Goal: Task Accomplishment & Management: Use online tool/utility

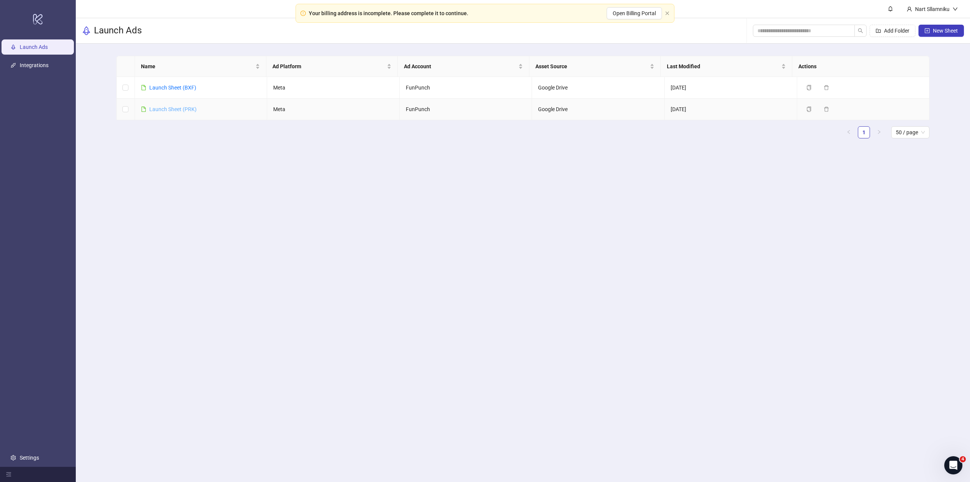
click at [184, 107] on link "Launch Sheet (PRK)" at bounding box center [172, 109] width 47 height 6
click at [192, 86] on link "Launch Sheet (BXF)" at bounding box center [172, 87] width 47 height 6
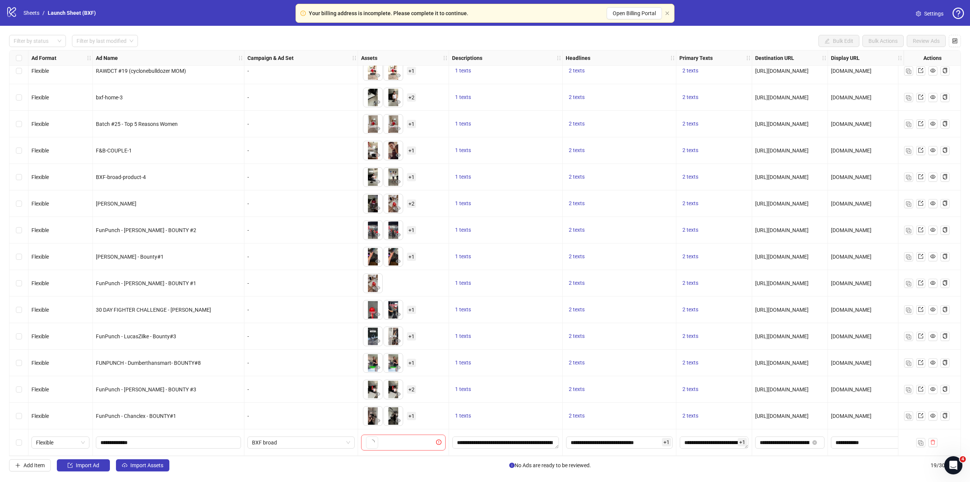
scroll to position [117, 0]
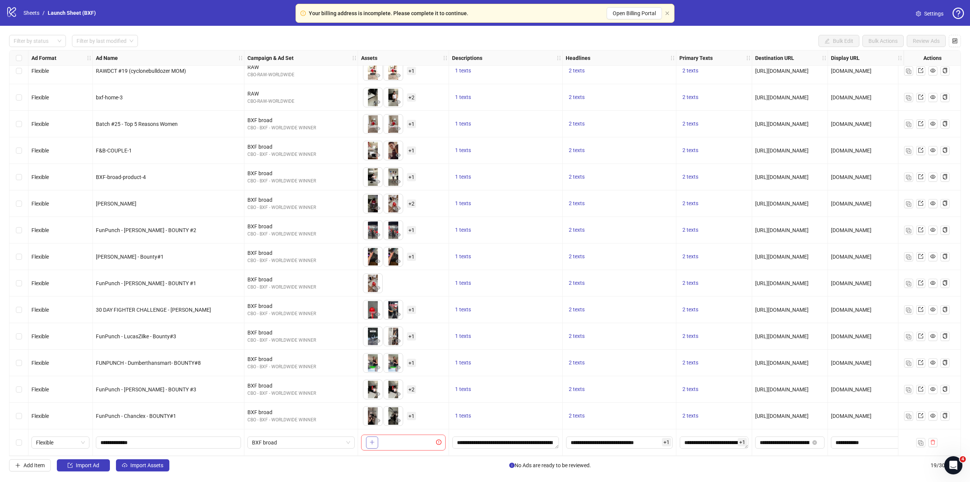
click at [374, 439] on button "button" at bounding box center [372, 442] width 12 height 12
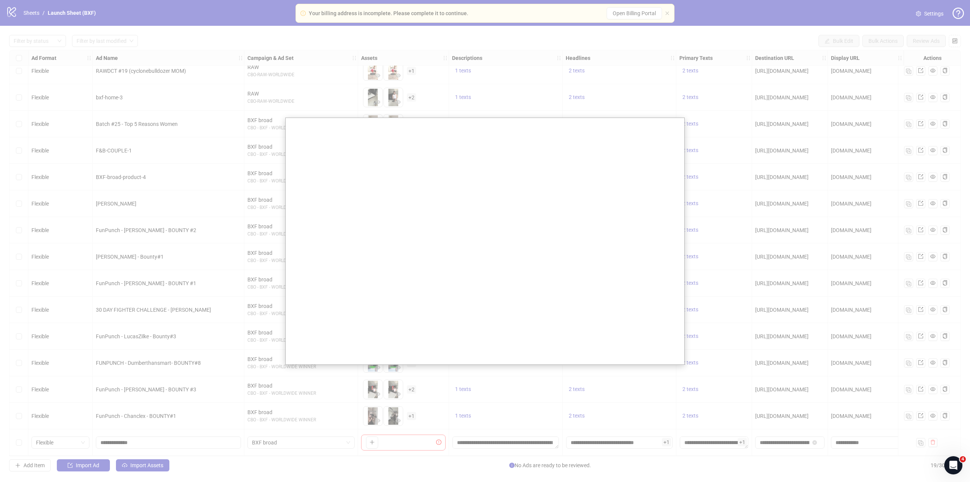
click at [714, 170] on div at bounding box center [485, 241] width 970 height 482
